Goal: Transaction & Acquisition: Purchase product/service

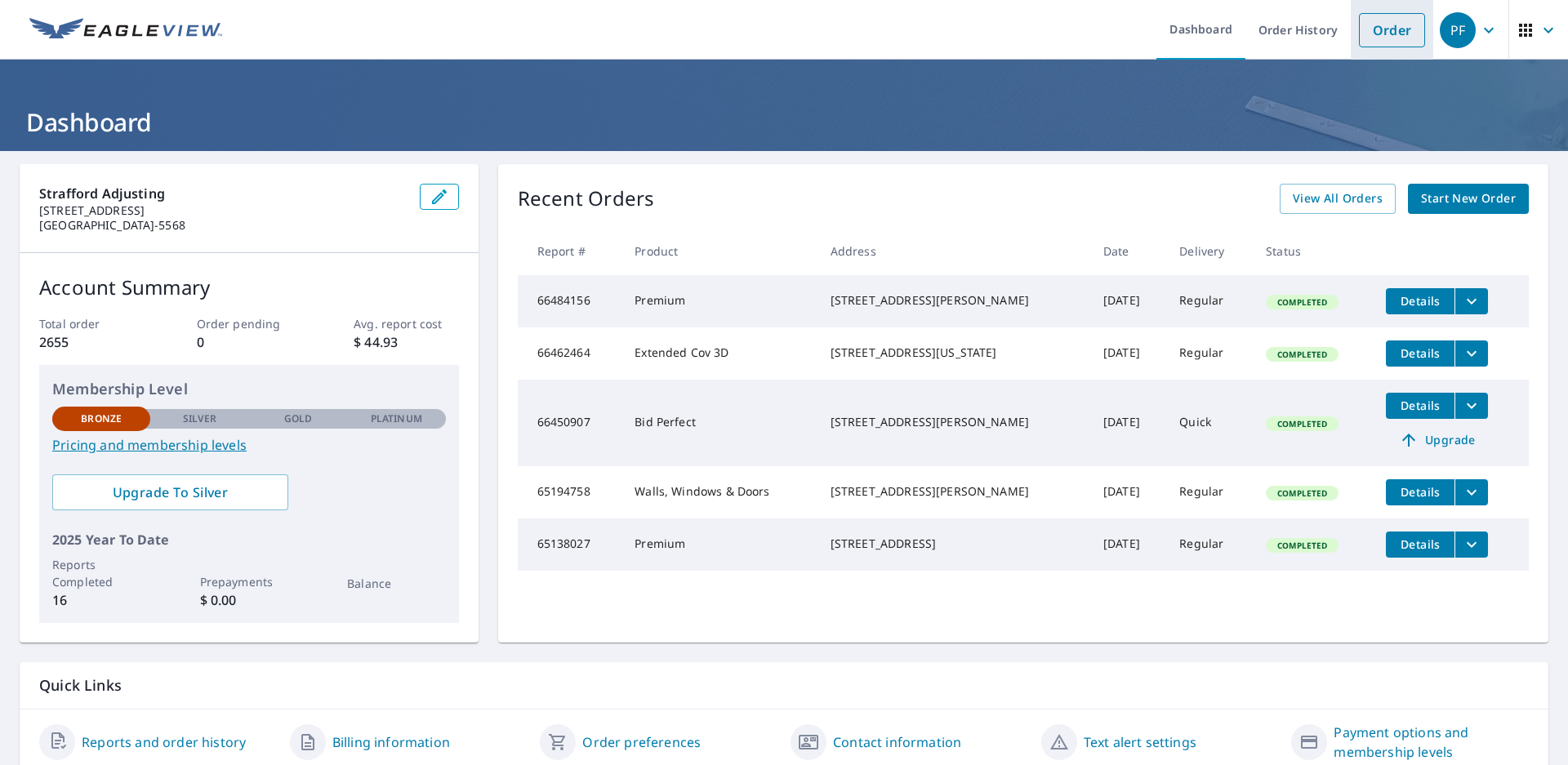
click at [1361, 22] on link "Order" at bounding box center [1391, 30] width 66 height 35
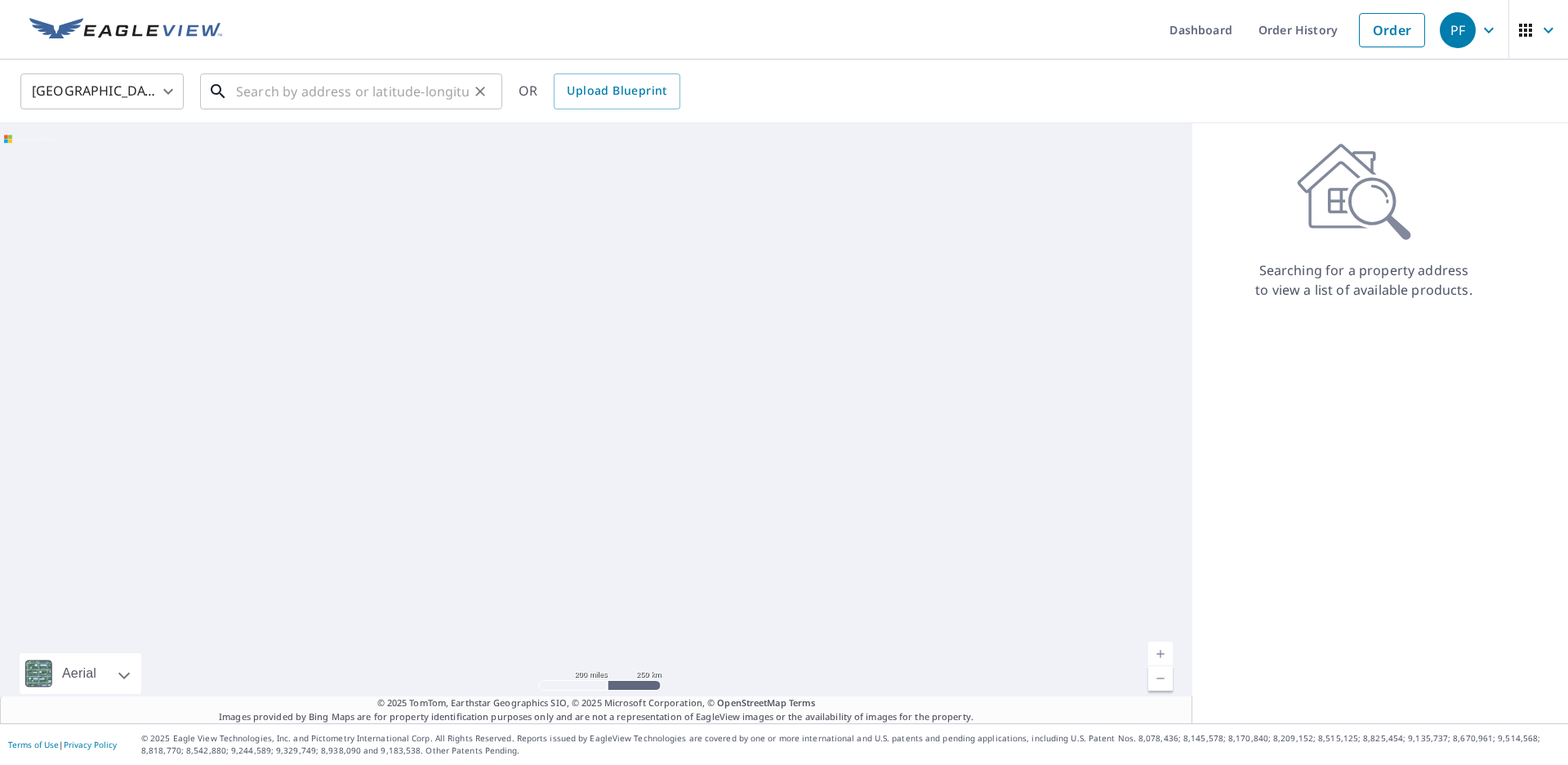
click at [321, 103] on input "text" at bounding box center [352, 91] width 233 height 46
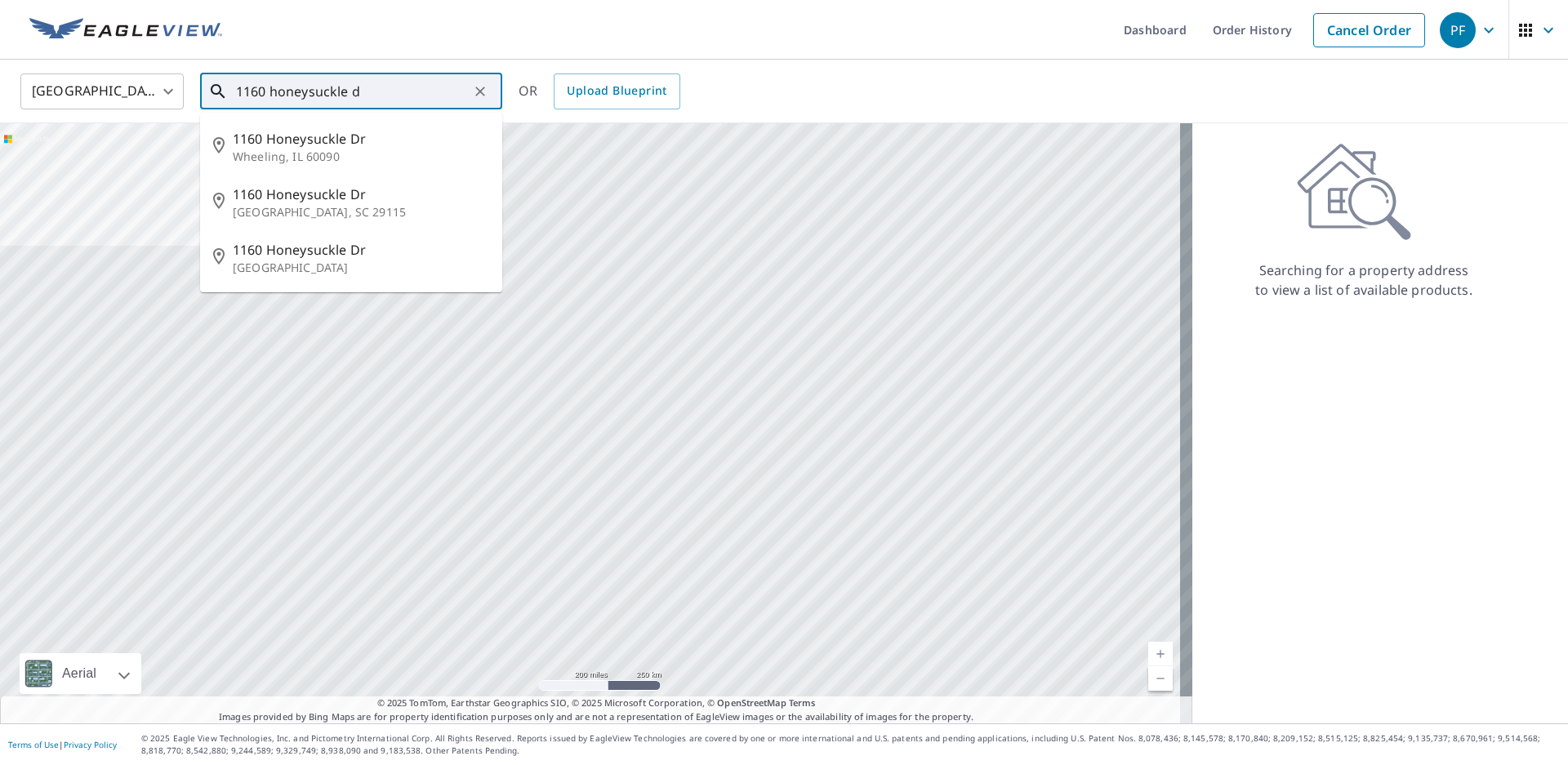
click at [316, 140] on span "1160 Honeysuckle Dr" at bounding box center [361, 139] width 256 height 20
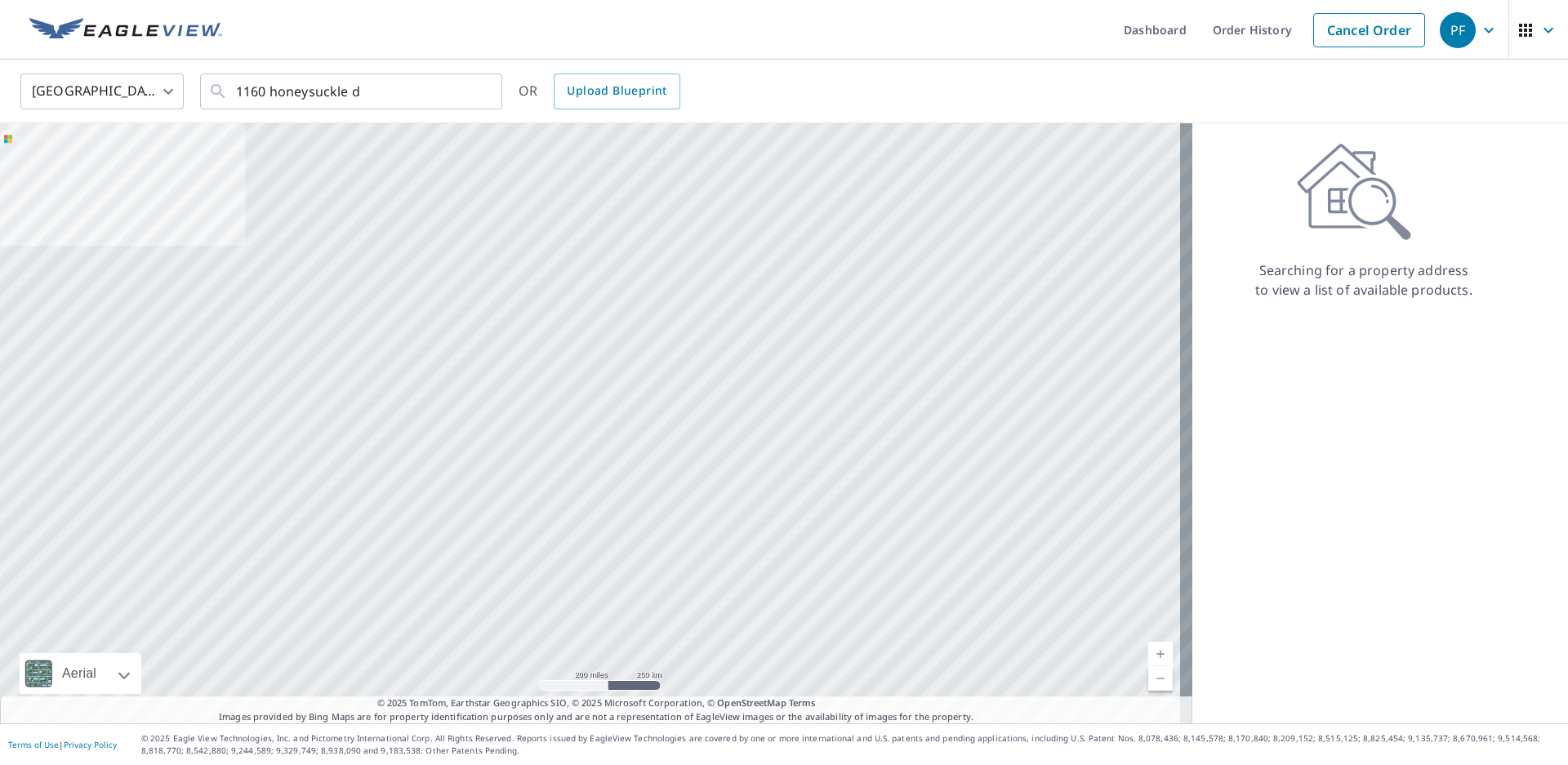
type input "[STREET_ADDRESS][PERSON_NAME]"
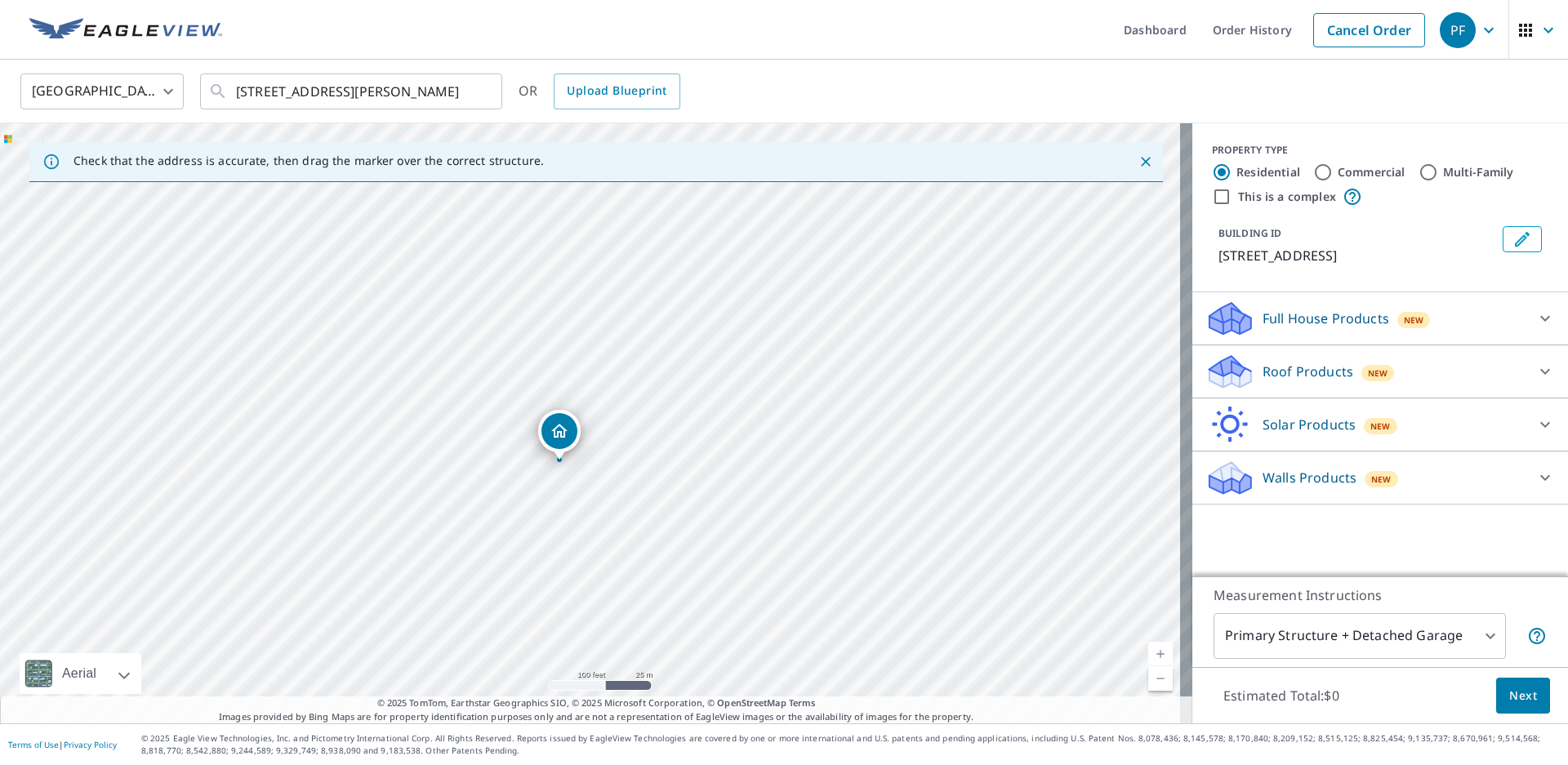
click at [1468, 311] on div "Full House Products New" at bounding box center [1365, 318] width 320 height 38
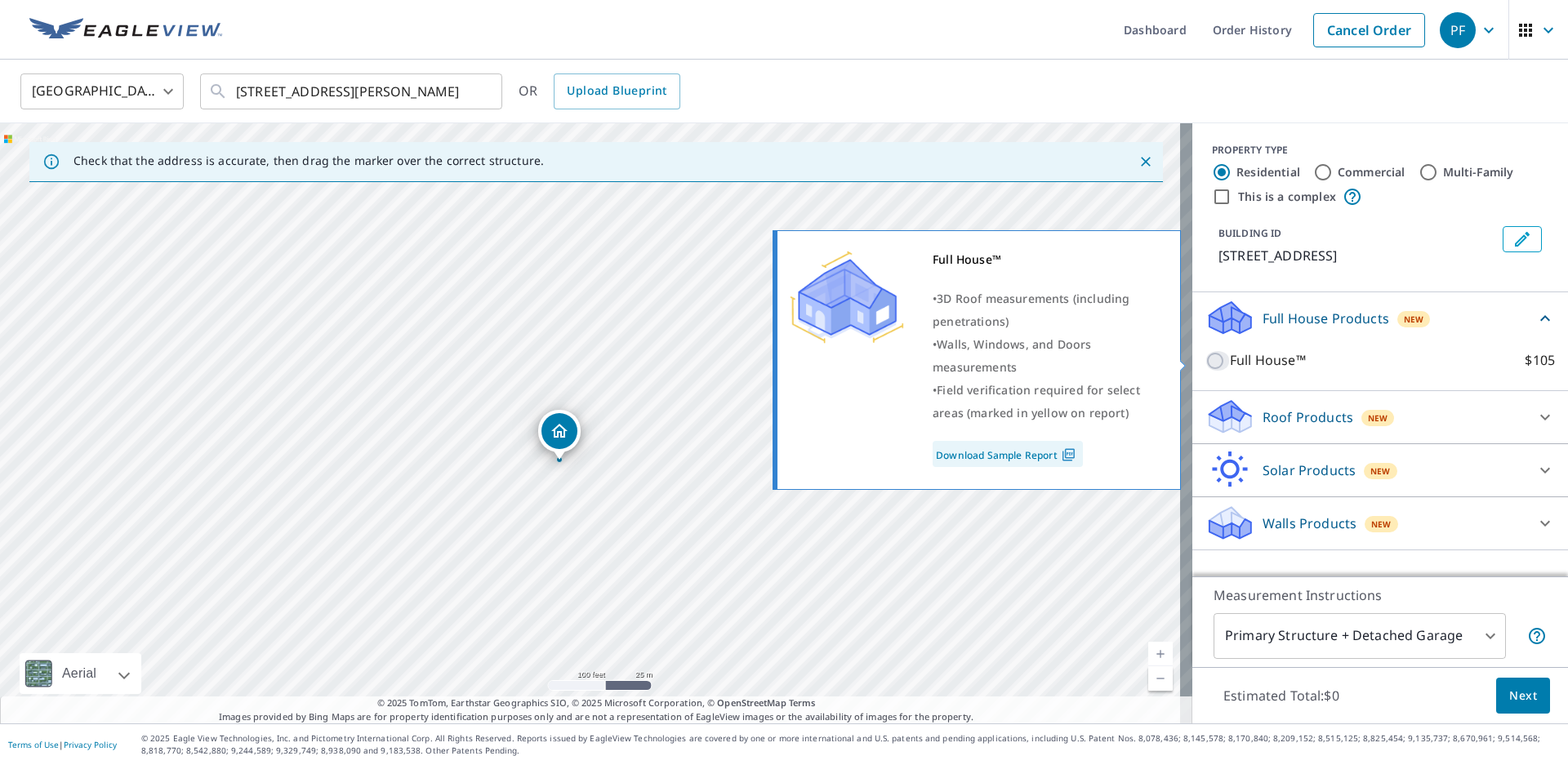
click at [1207, 357] on input "Full House™ $105" at bounding box center [1217, 360] width 24 height 20
checkbox input "true"
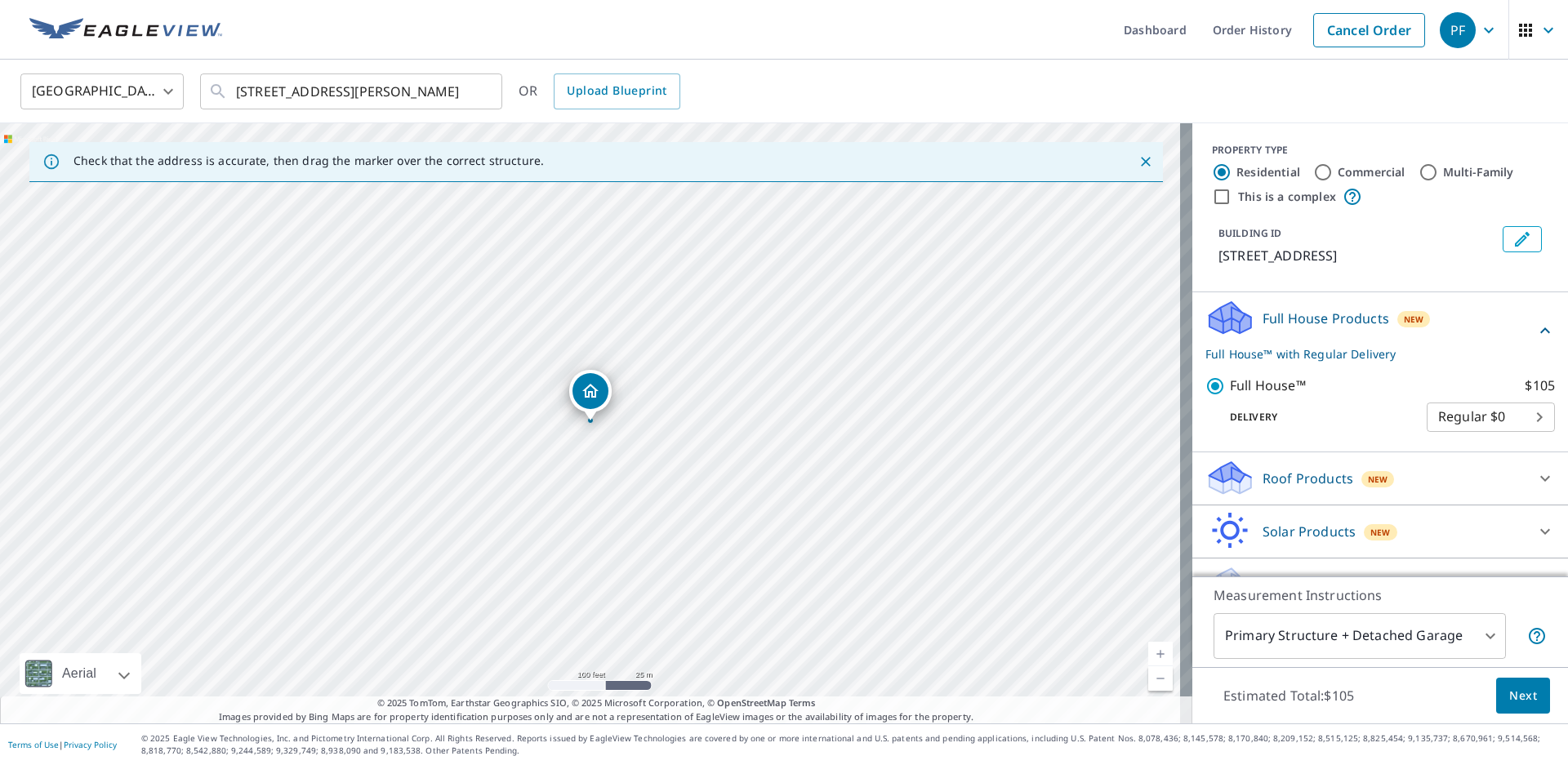
scroll to position [36, 0]
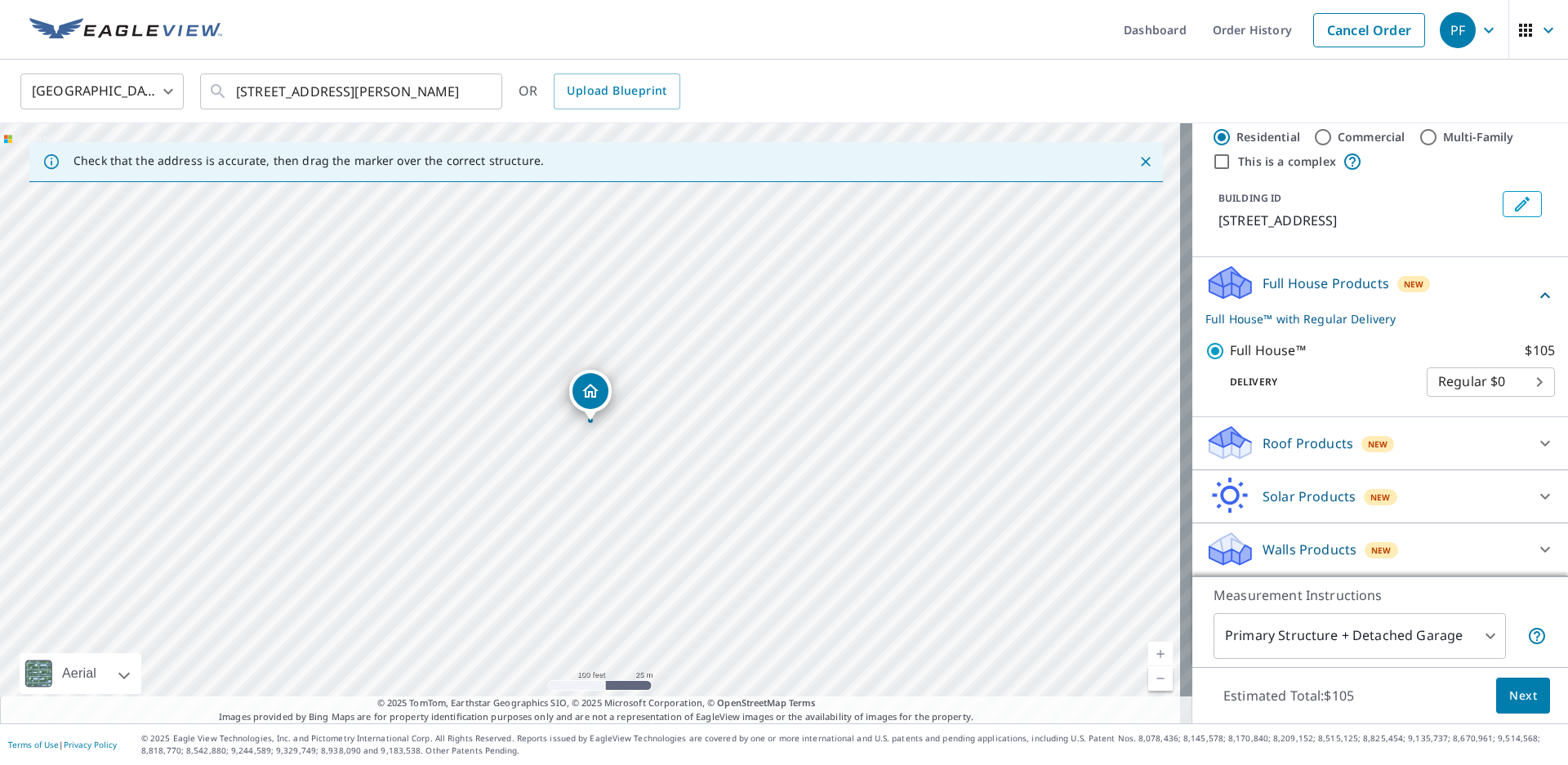
click at [1513, 695] on span "Next" at bounding box center [1523, 697] width 28 height 21
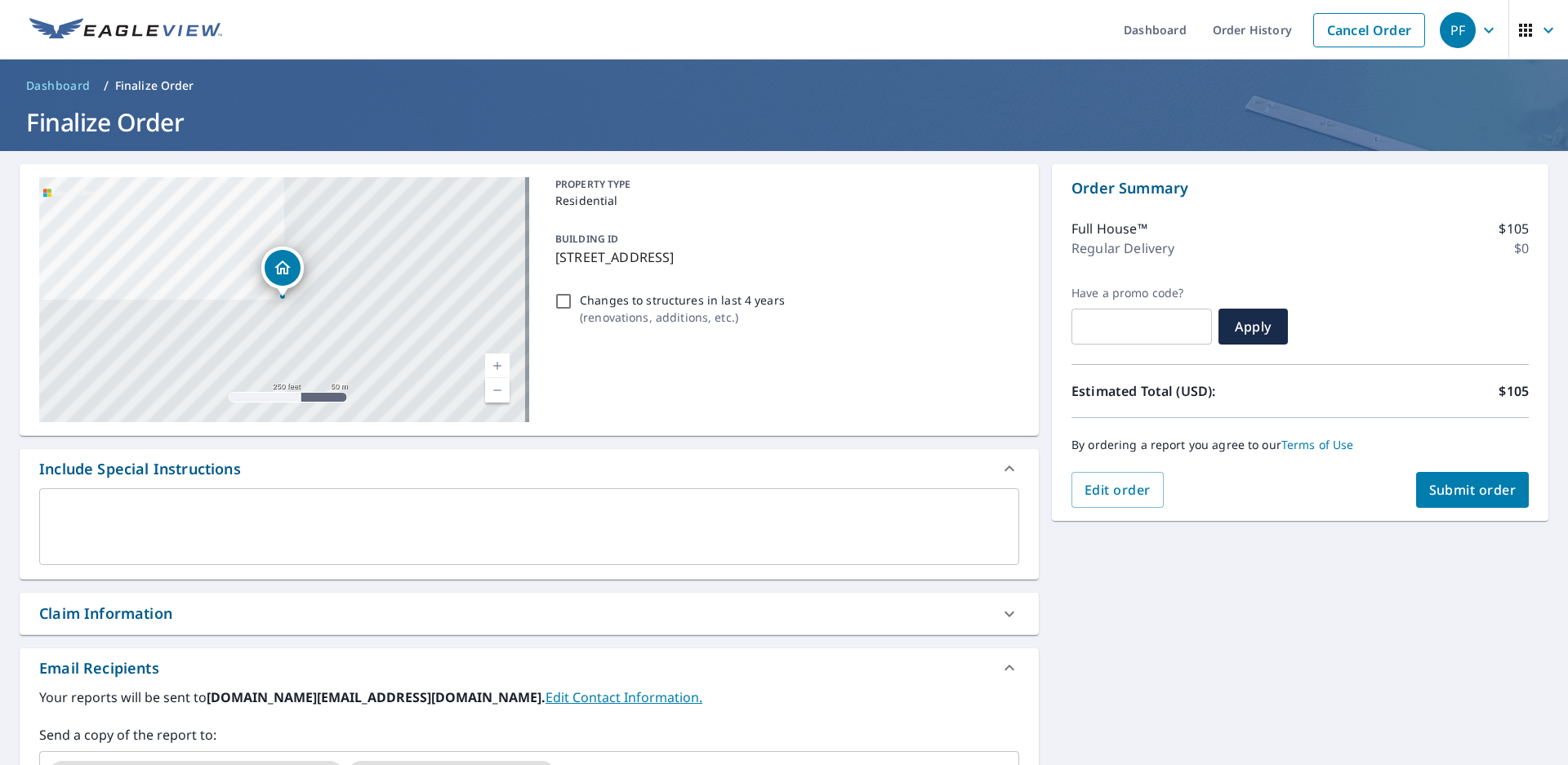
click at [1457, 498] on span "Submit order" at bounding box center [1472, 490] width 87 height 18
checkbox input "true"
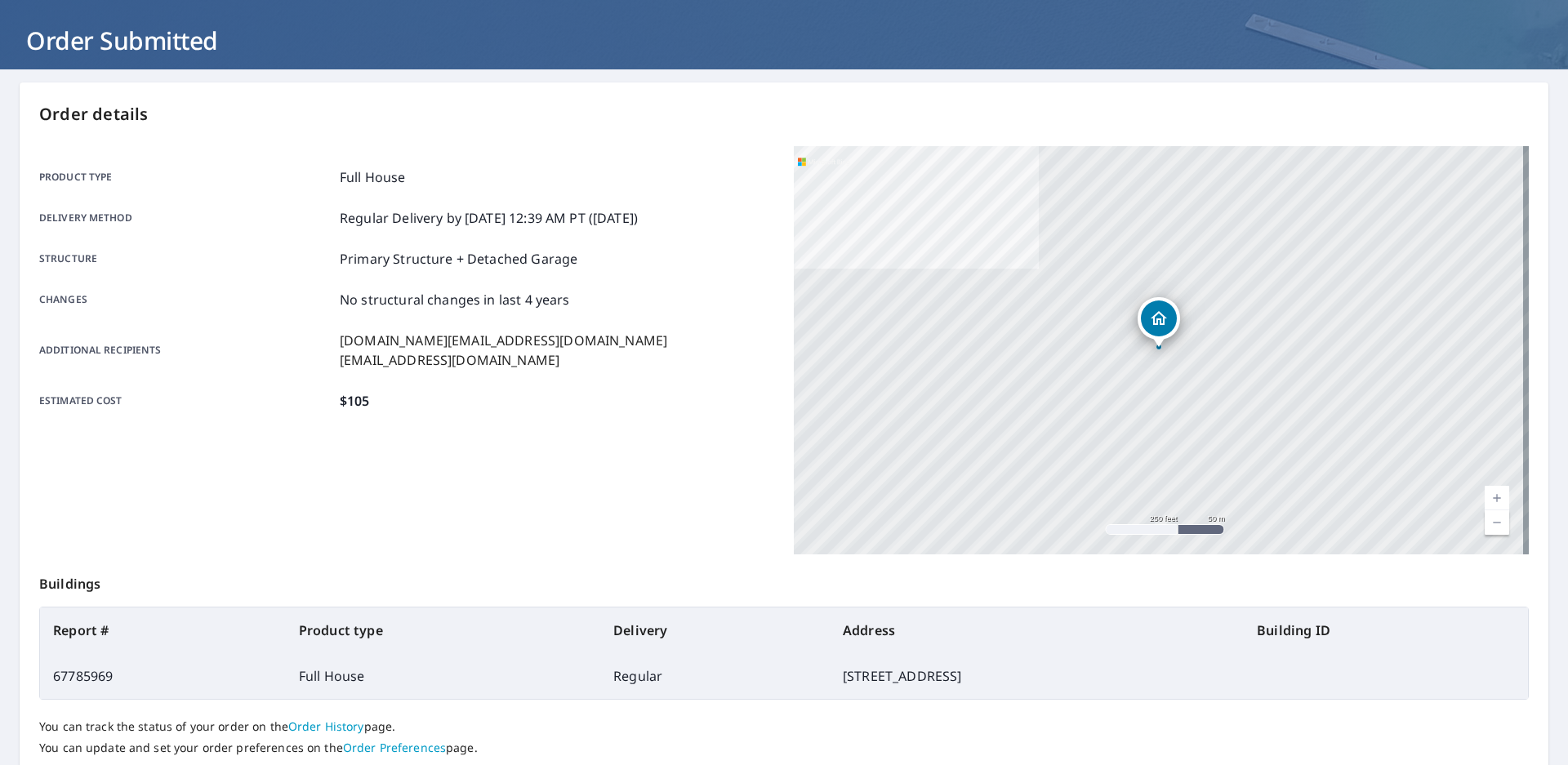
scroll to position [196, 0]
